Goal: Find specific page/section: Find specific page/section

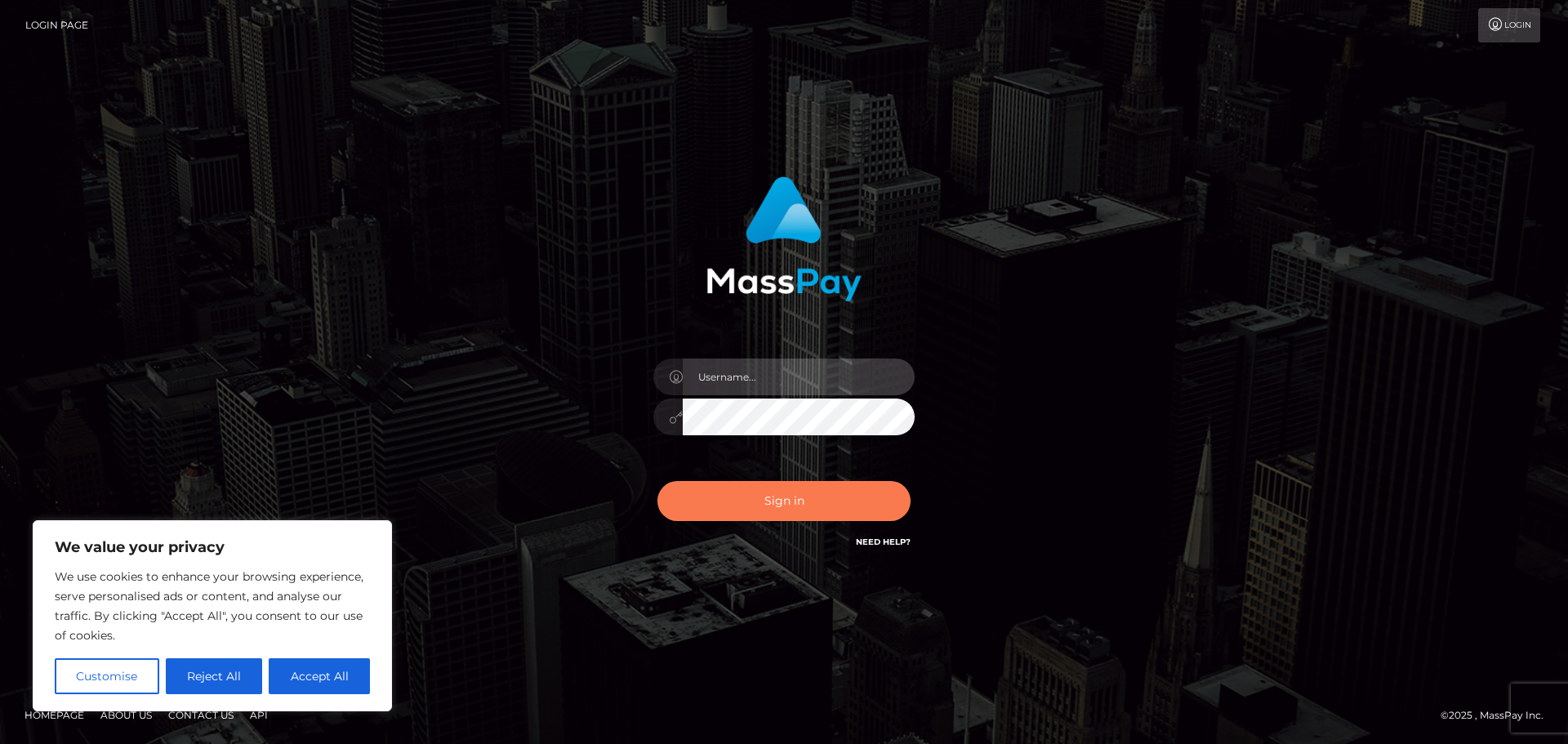
type input "Jennifer"
click at [769, 521] on button "Sign in" at bounding box center [784, 501] width 253 height 40
type input "Jennifer"
click at [777, 520] on button "Sign in" at bounding box center [784, 501] width 253 height 40
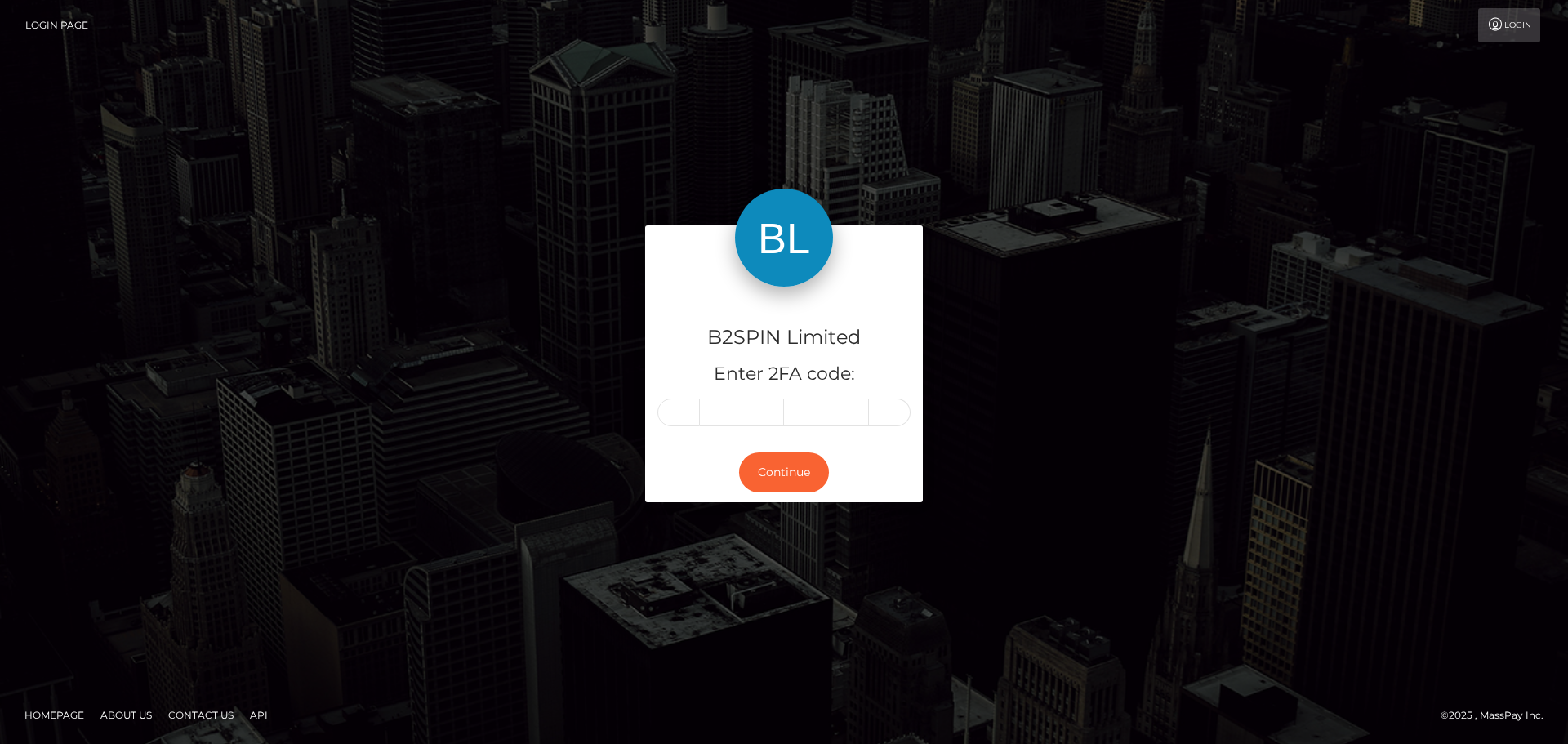
click at [687, 416] on input "text" at bounding box center [679, 413] width 43 height 28
type input "3"
type input "7"
type input "0"
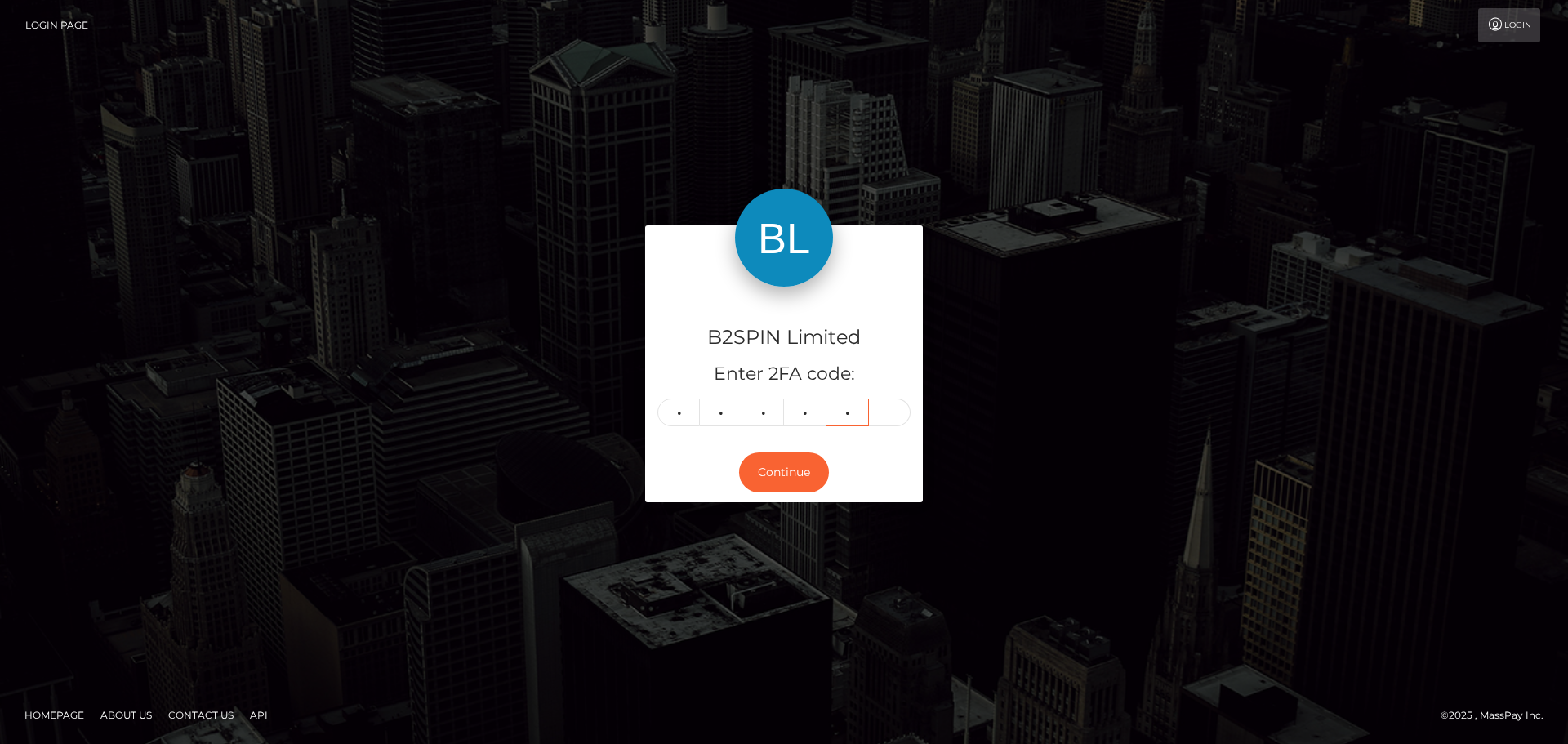
type input "2"
type input "1"
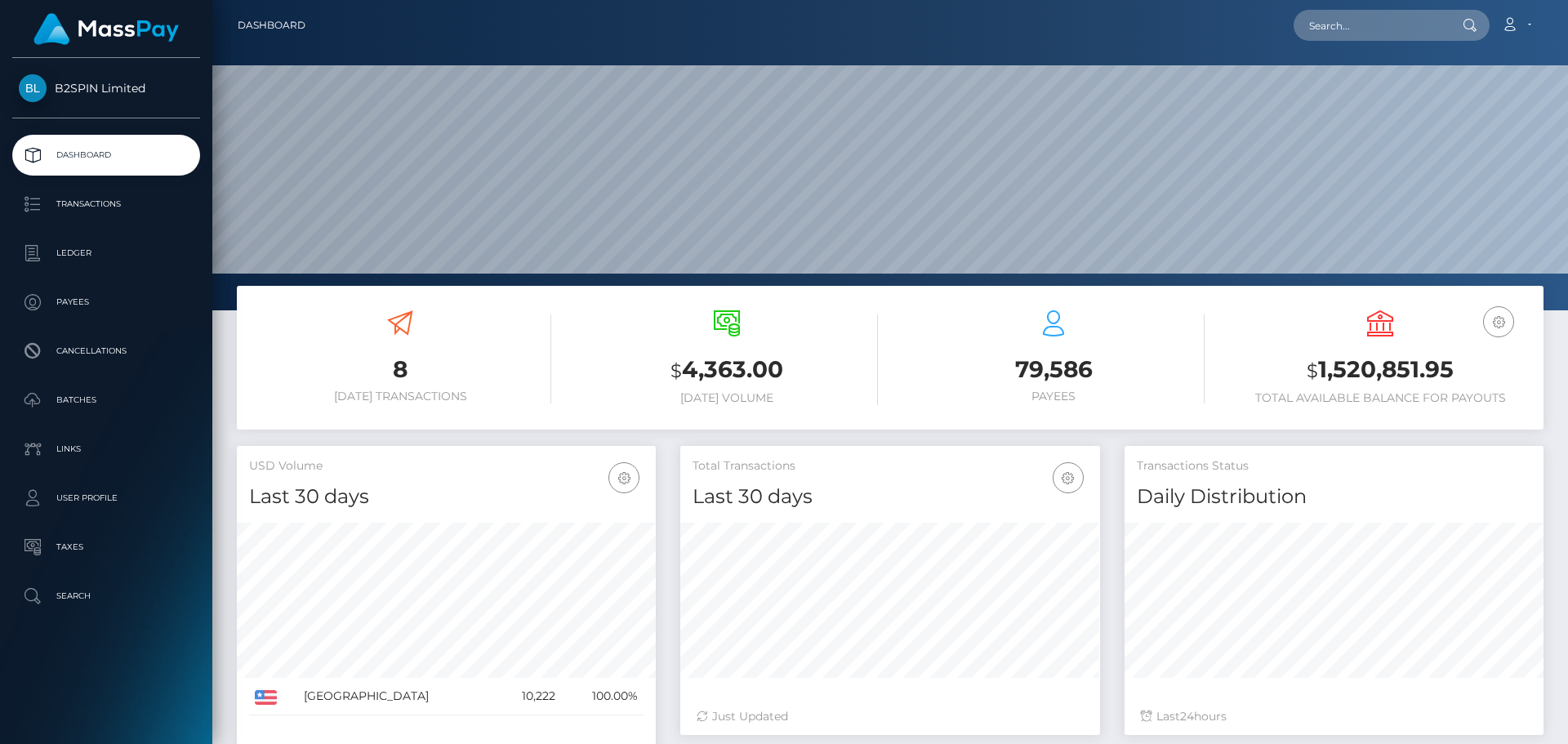
scroll to position [290, 420]
click at [1360, 41] on div "Loading... Loading... Account Edit Profile Logout" at bounding box center [931, 25] width 1225 height 35
click at [1365, 32] on input "text" at bounding box center [1370, 25] width 154 height 31
paste input "80c7c2eb-df96-4fe7-9b42-6fc697d69af6"
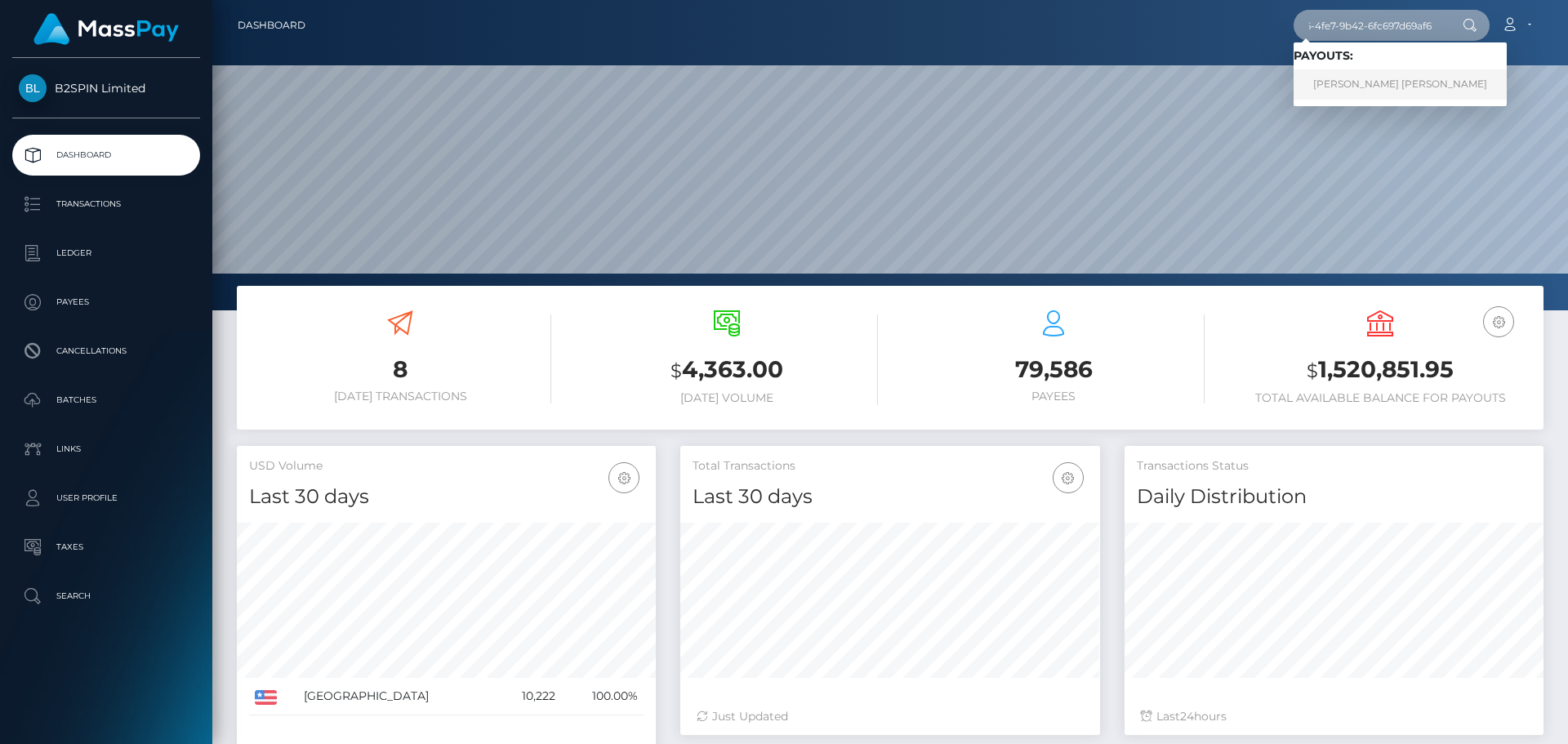
type input "80c7c2eb-df96-4fe7-9b42-6fc697d69af6"
click at [1336, 79] on link "STEVE ROBERT FIRTH" at bounding box center [1400, 84] width 213 height 30
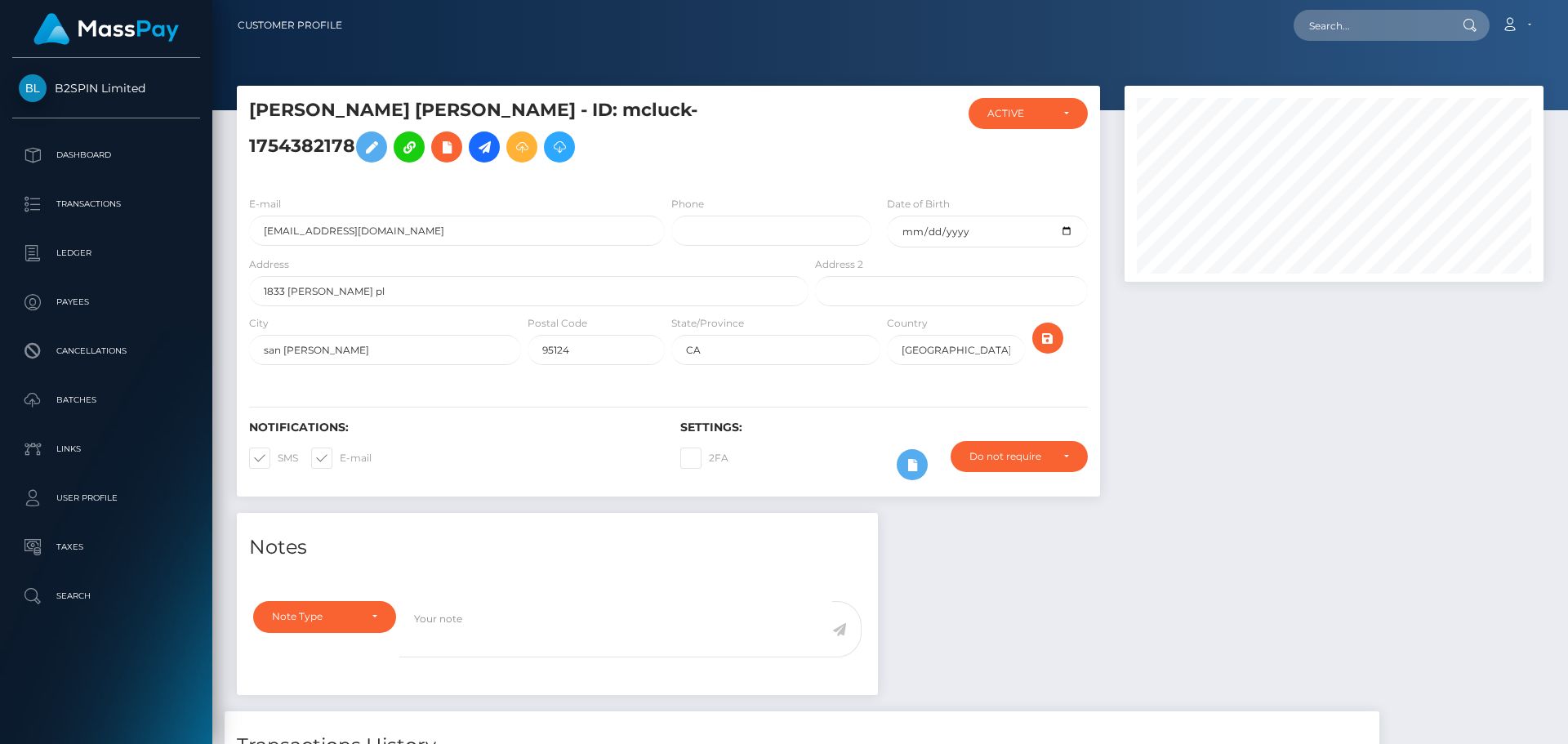
scroll to position [196, 420]
click at [1068, 41] on div "Loading... Loading... Account Edit Profile Logout" at bounding box center [949, 25] width 1188 height 35
